Goal: Information Seeking & Learning: Learn about a topic

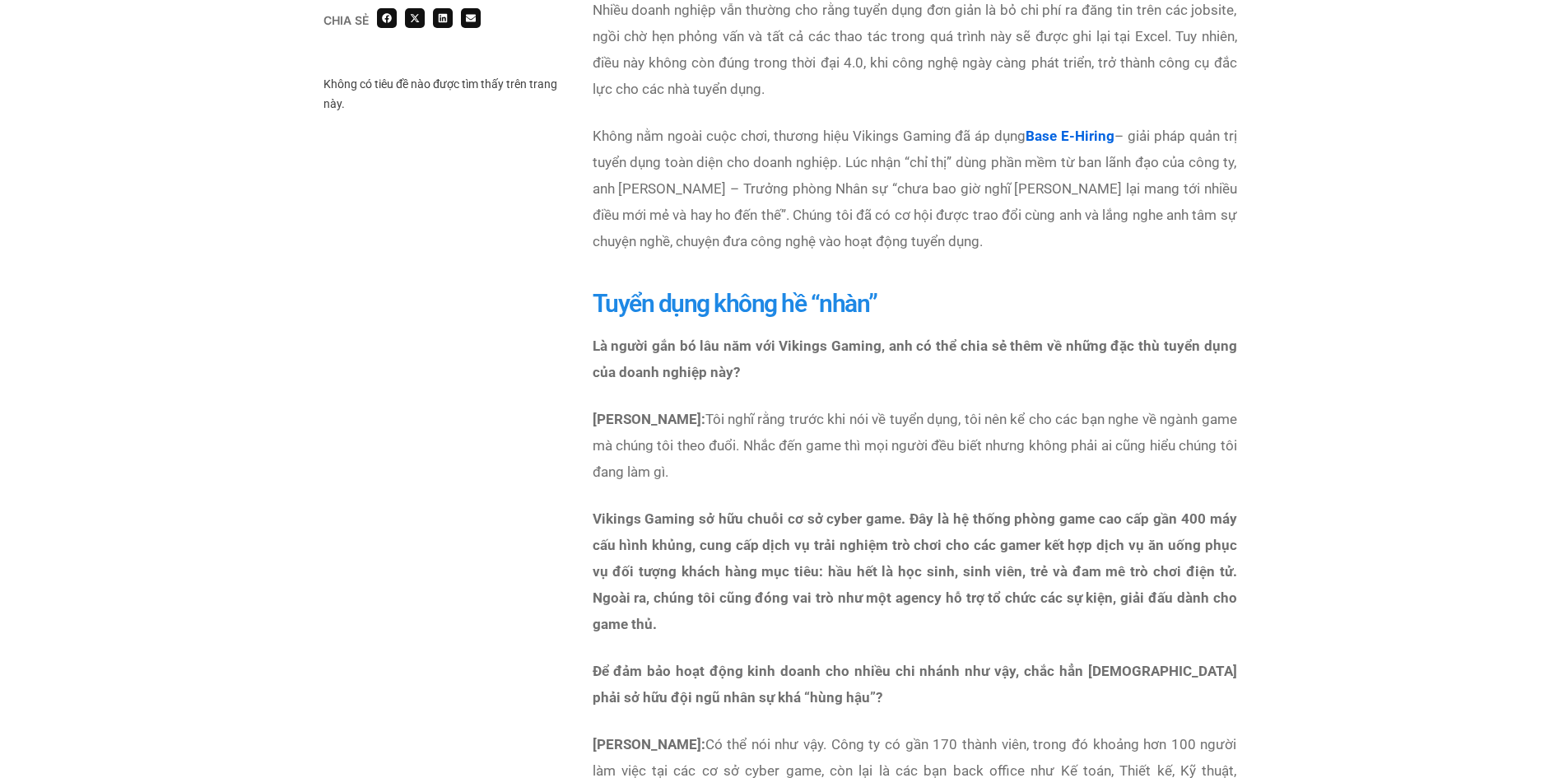
scroll to position [1071, 0]
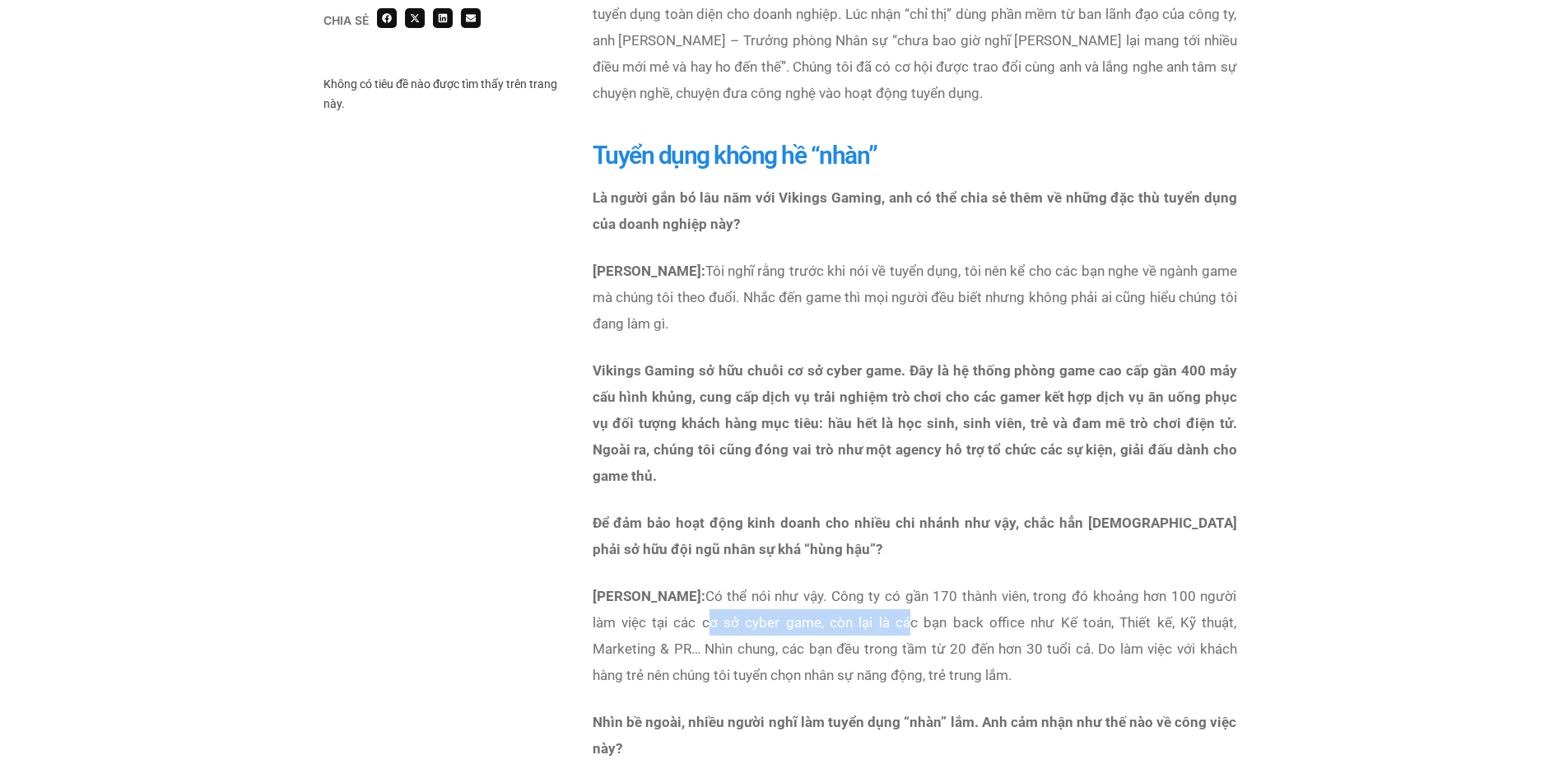
drag, startPoint x: 742, startPoint y: 600, endPoint x: 954, endPoint y: 593, distance: 212.1
click at [946, 593] on p "[PERSON_NAME]: Có thể nói như vậy. Công ty có gần 170 thành viên, trong đó khoả…" at bounding box center [914, 634] width 644 height 105
click at [1078, 599] on p "[PERSON_NAME]: Có thể nói như vậy. Công ty có gần 170 thành viên, trong đó khoả…" at bounding box center [914, 634] width 644 height 105
drag, startPoint x: 1044, startPoint y: 599, endPoint x: 1101, endPoint y: 595, distance: 57.1
click at [1101, 595] on p "[PERSON_NAME]: Có thể nói như vậy. Công ty có gần 170 thành viên, trong đó khoả…" at bounding box center [914, 634] width 644 height 105
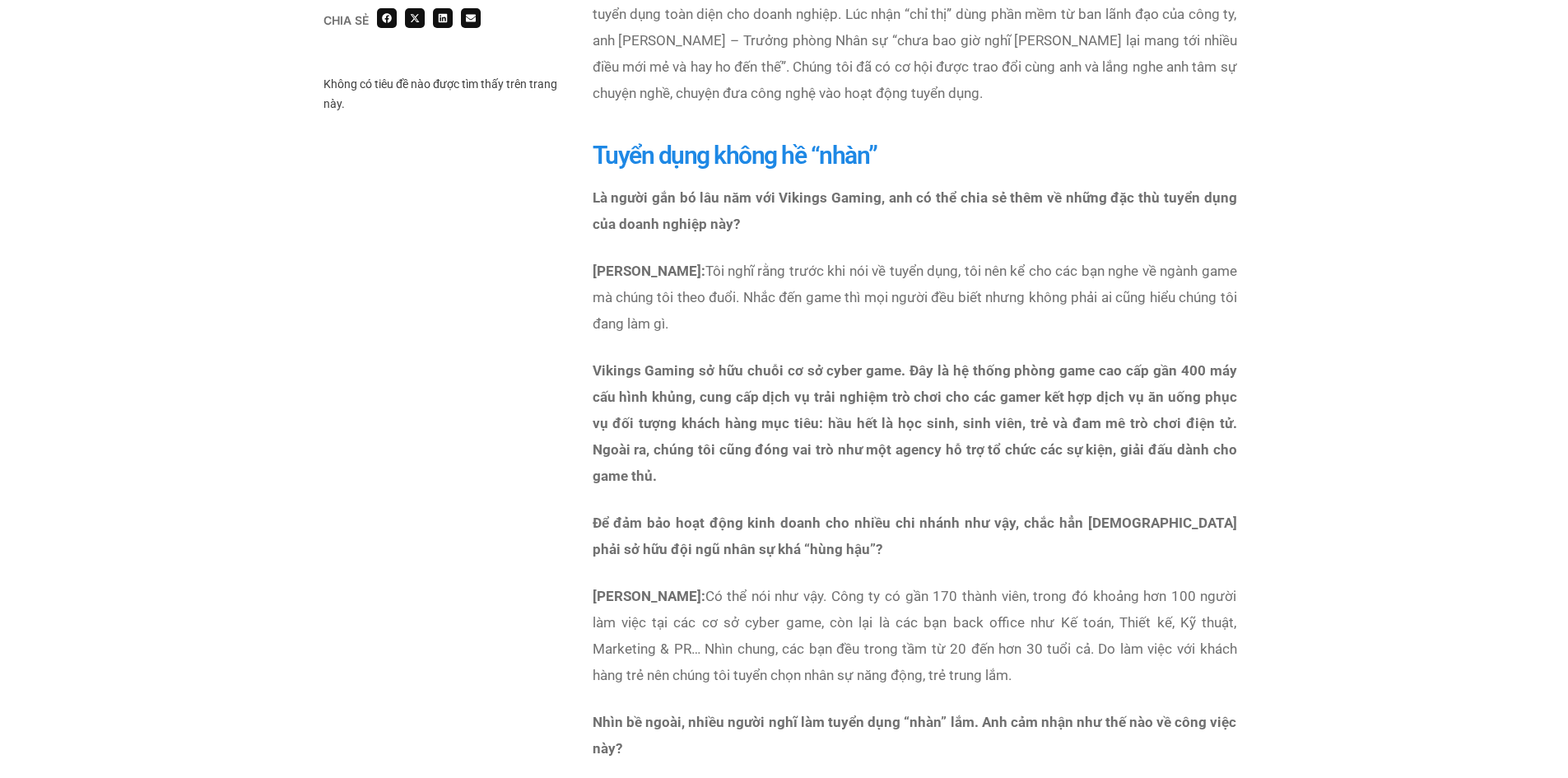
click at [924, 634] on p "[PERSON_NAME]: Có thể nói như vậy. Công ty có gần 170 thành viên, trong đó khoả…" at bounding box center [914, 634] width 644 height 105
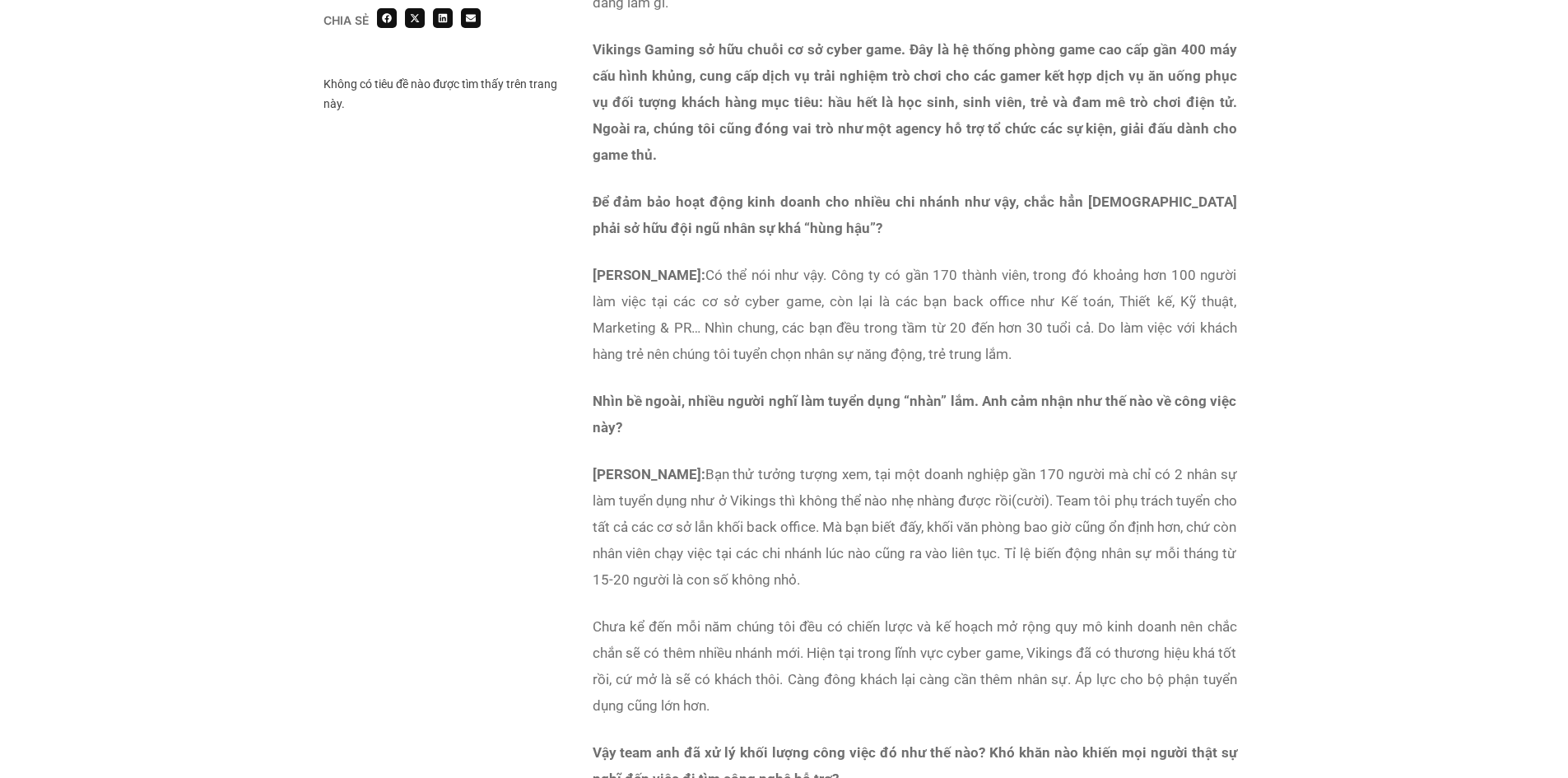
scroll to position [1399, 0]
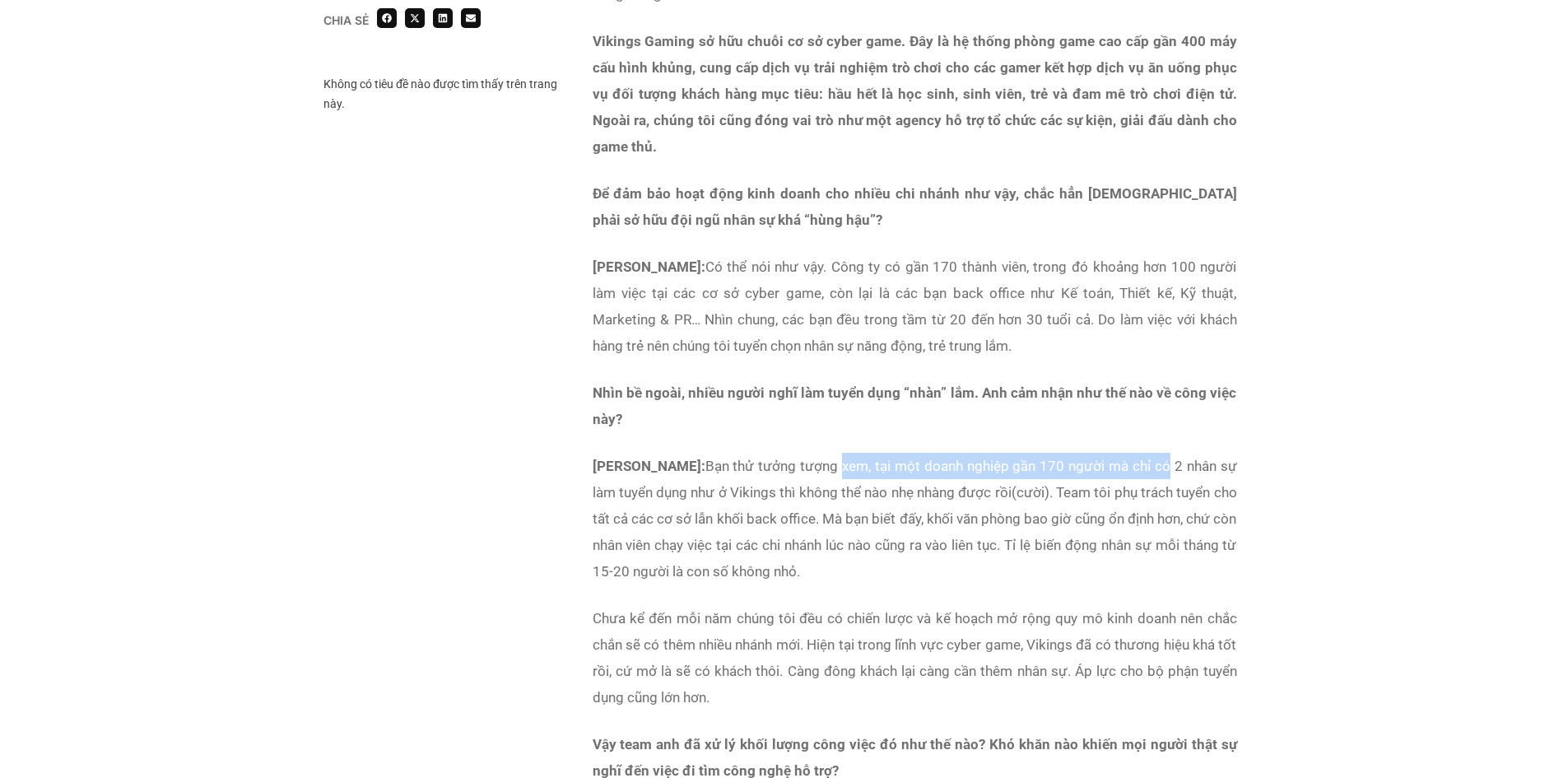
drag, startPoint x: 863, startPoint y: 435, endPoint x: 1187, endPoint y: 444, distance: 324.1
click at [1187, 453] on p "[PERSON_NAME]: Bạn thử tưởng tượng xem, tại một doanh nghiệp gần 170 người mà c…" at bounding box center [914, 519] width 644 height 132
click at [731, 473] on p "[PERSON_NAME]: Bạn thử tưởng tượng xem, tại một doanh nghiệp gần 170 người mà c…" at bounding box center [914, 519] width 644 height 132
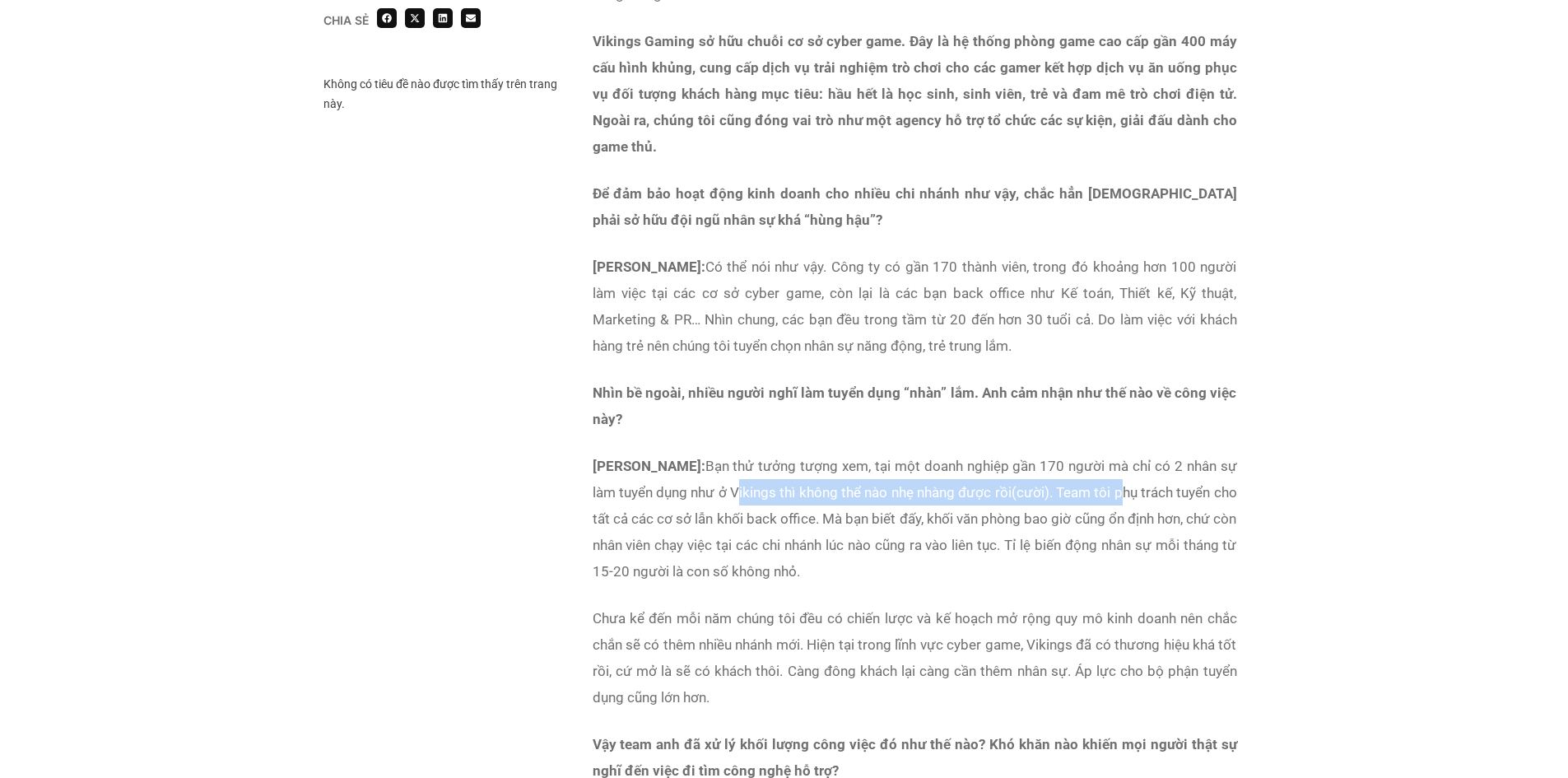
drag, startPoint x: 762, startPoint y: 468, endPoint x: 1144, endPoint y: 466, distance: 382.0
click at [1144, 466] on p "[PERSON_NAME]: Bạn thử tưởng tượng xem, tại một doanh nghiệp gần 170 người mà c…" at bounding box center [914, 519] width 644 height 132
click at [1119, 469] on p "[PERSON_NAME]: Bạn thử tưởng tượng xem, tại một doanh nghiệp gần 170 người mà c…" at bounding box center [914, 519] width 644 height 132
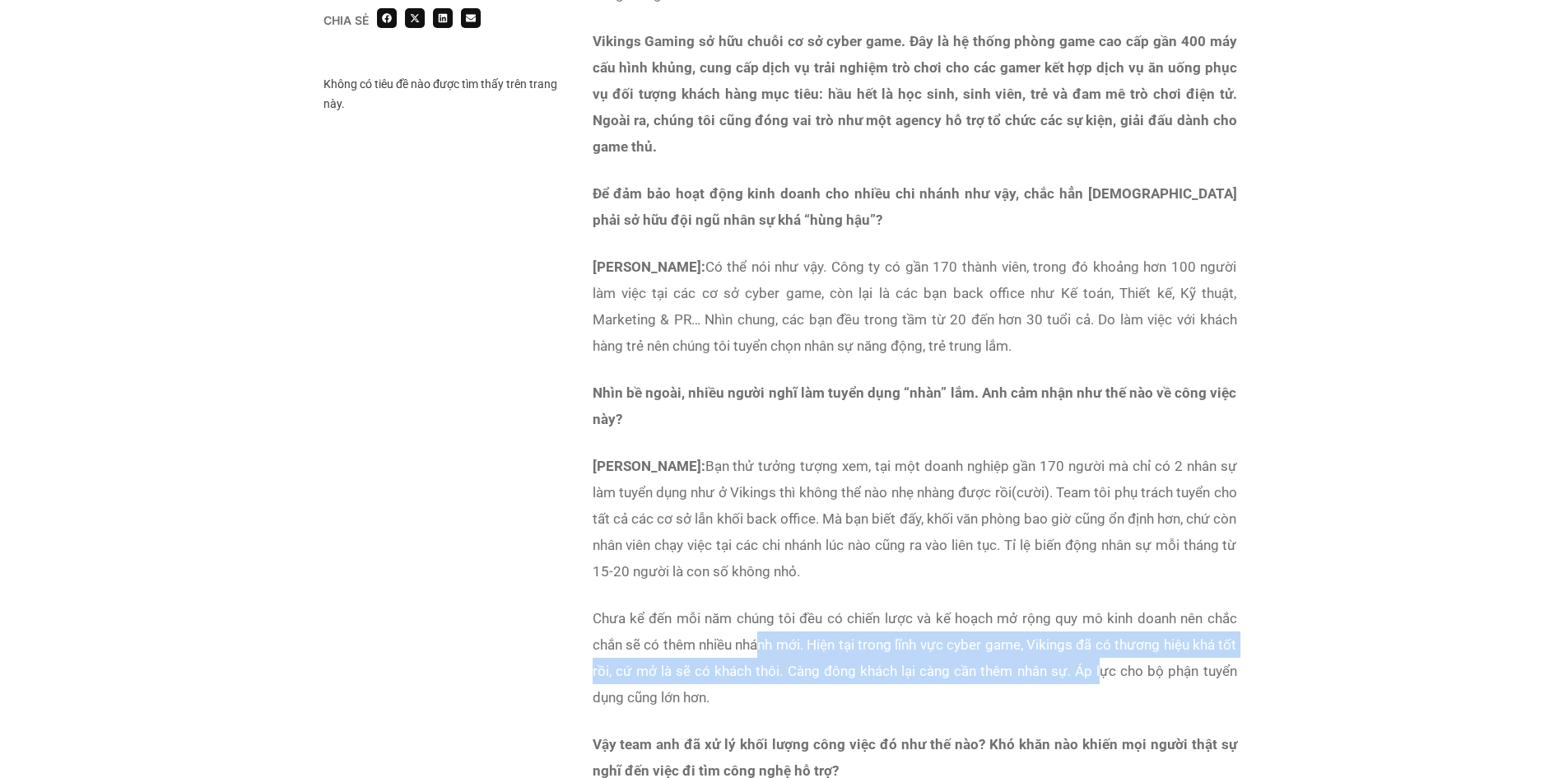
drag, startPoint x: 762, startPoint y: 616, endPoint x: 1099, endPoint y: 634, distance: 337.5
click at [1099, 634] on p "Chưa kể đến mỗi năm chúng tôi đều có chiến lược và kế hoạch mở rộng quy mô kinh…" at bounding box center [914, 657] width 644 height 105
click at [665, 658] on p "Chưa kể đến mỗi năm chúng tôi đều có chiến lược và kế hoạch mở rộng quy mô kinh…" at bounding box center [914, 657] width 644 height 105
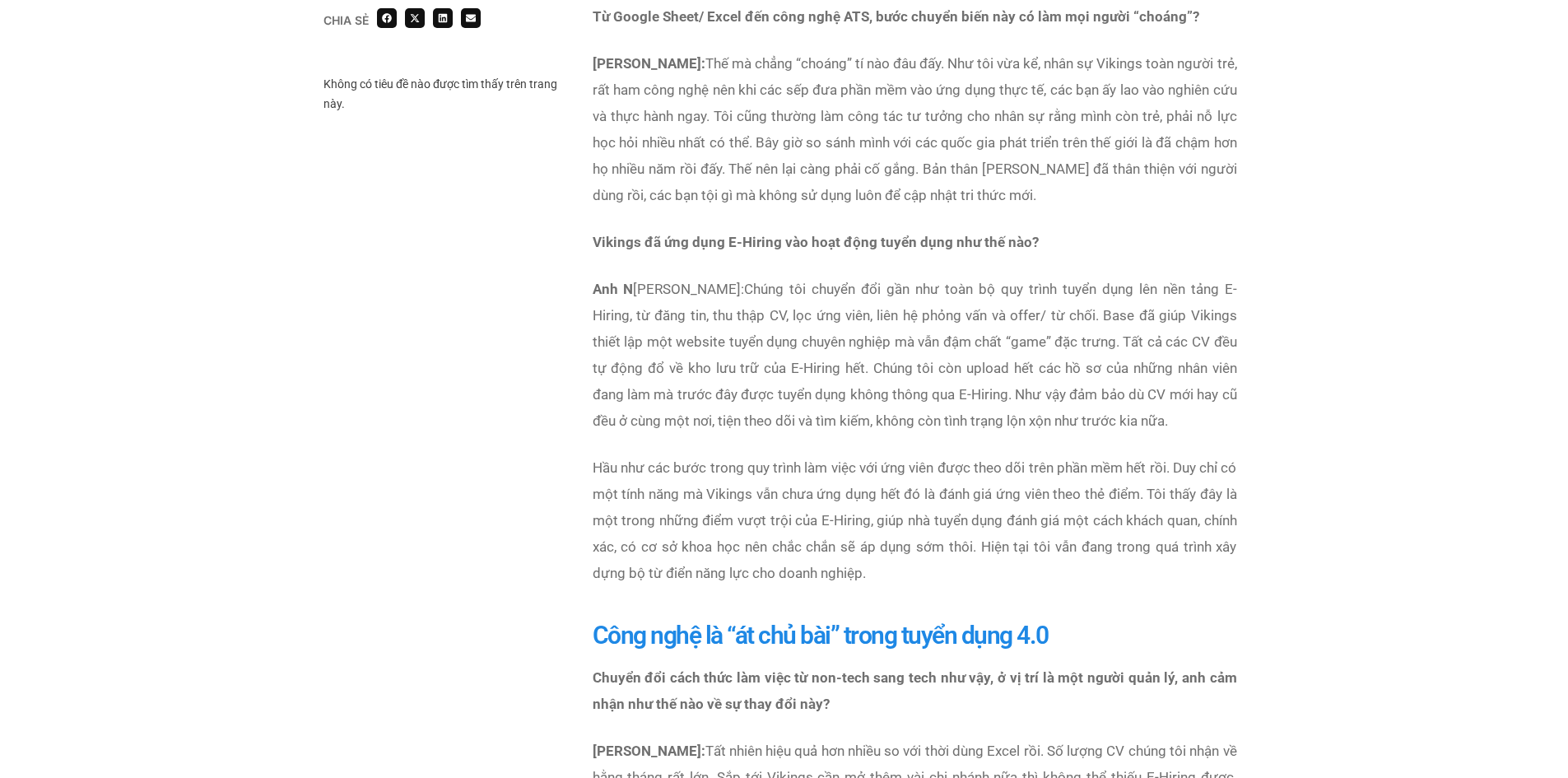
scroll to position [2716, 0]
